Goal: Entertainment & Leisure: Consume media (video, audio)

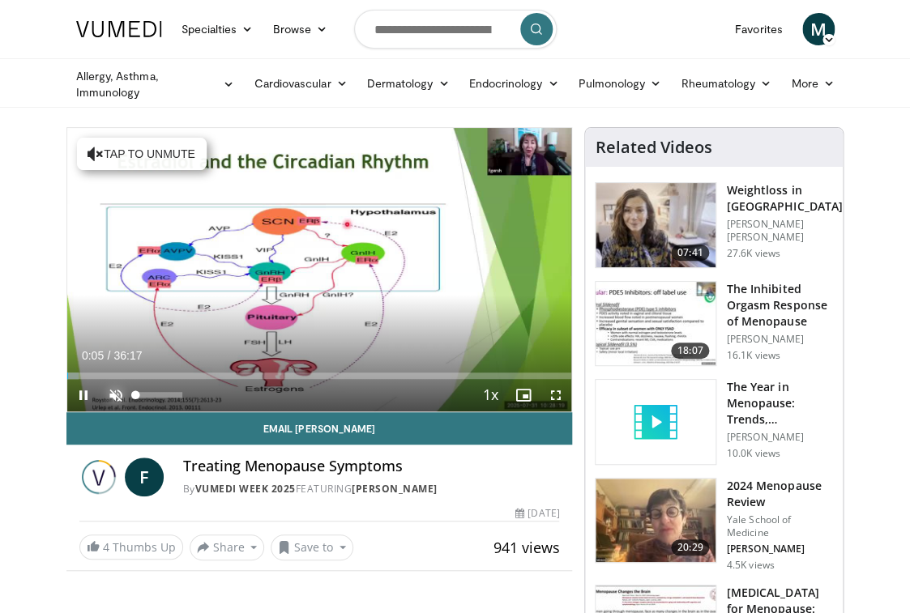
click at [109, 397] on span "Video Player" at bounding box center [116, 395] width 32 height 32
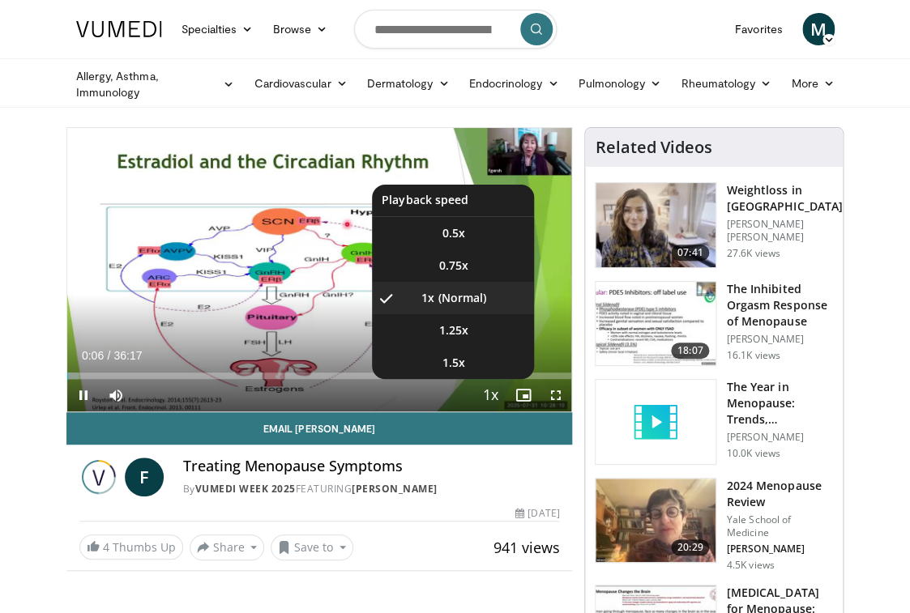
click at [495, 391] on span "Video Player" at bounding box center [490, 396] width 23 height 32
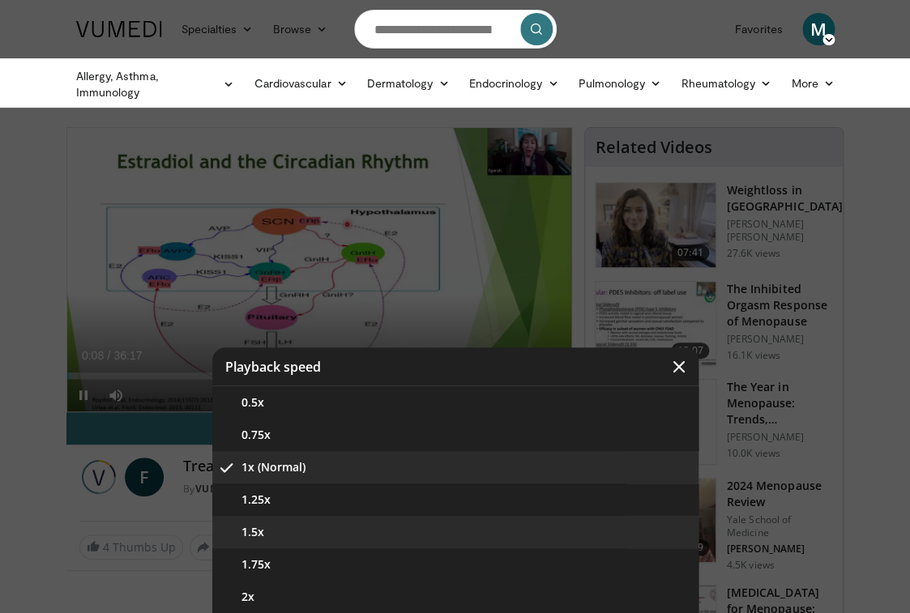
click at [348, 528] on button "1.5x" at bounding box center [455, 532] width 486 height 32
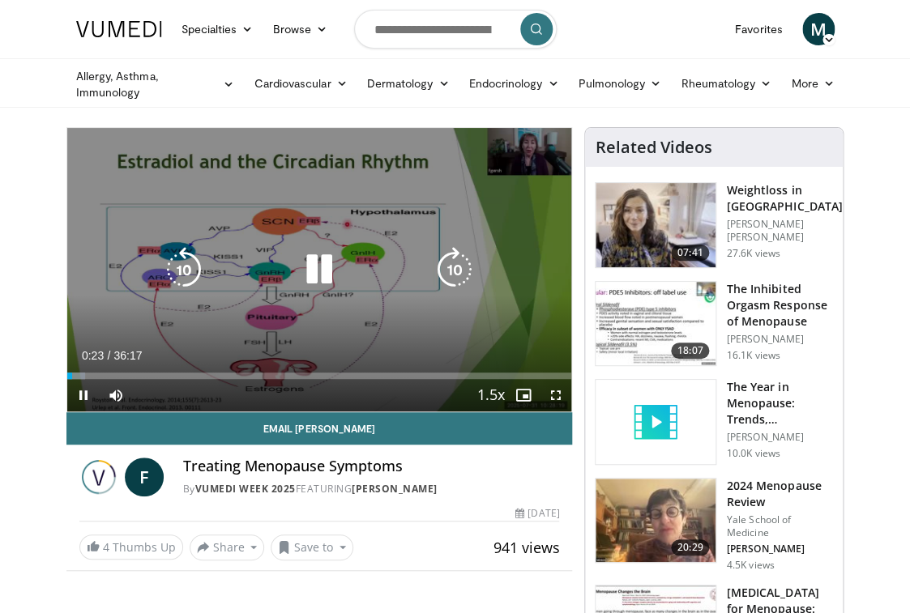
click at [314, 276] on icon "Video Player" at bounding box center [319, 269] width 45 height 45
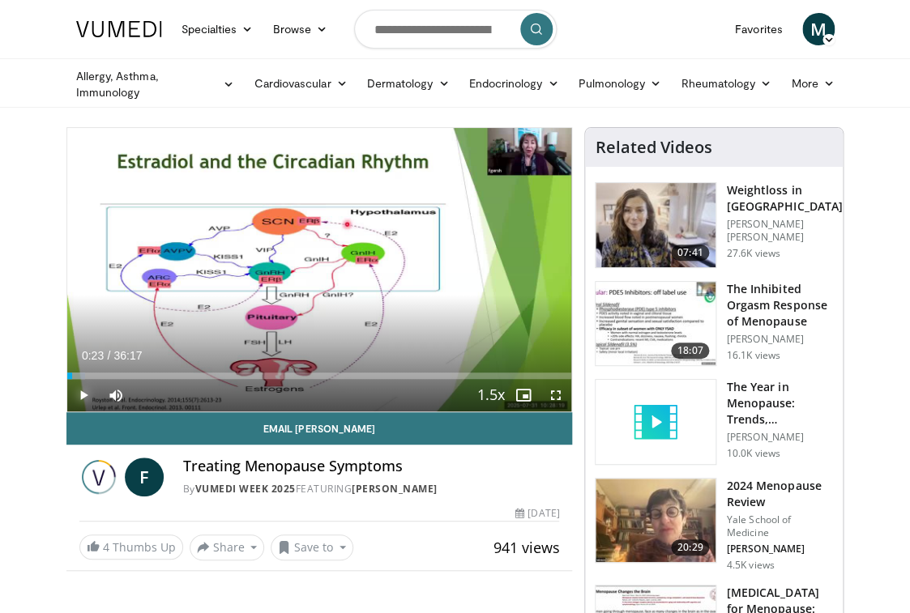
click at [75, 404] on span "Video Player" at bounding box center [83, 395] width 32 height 32
